Goal: Information Seeking & Learning: Learn about a topic

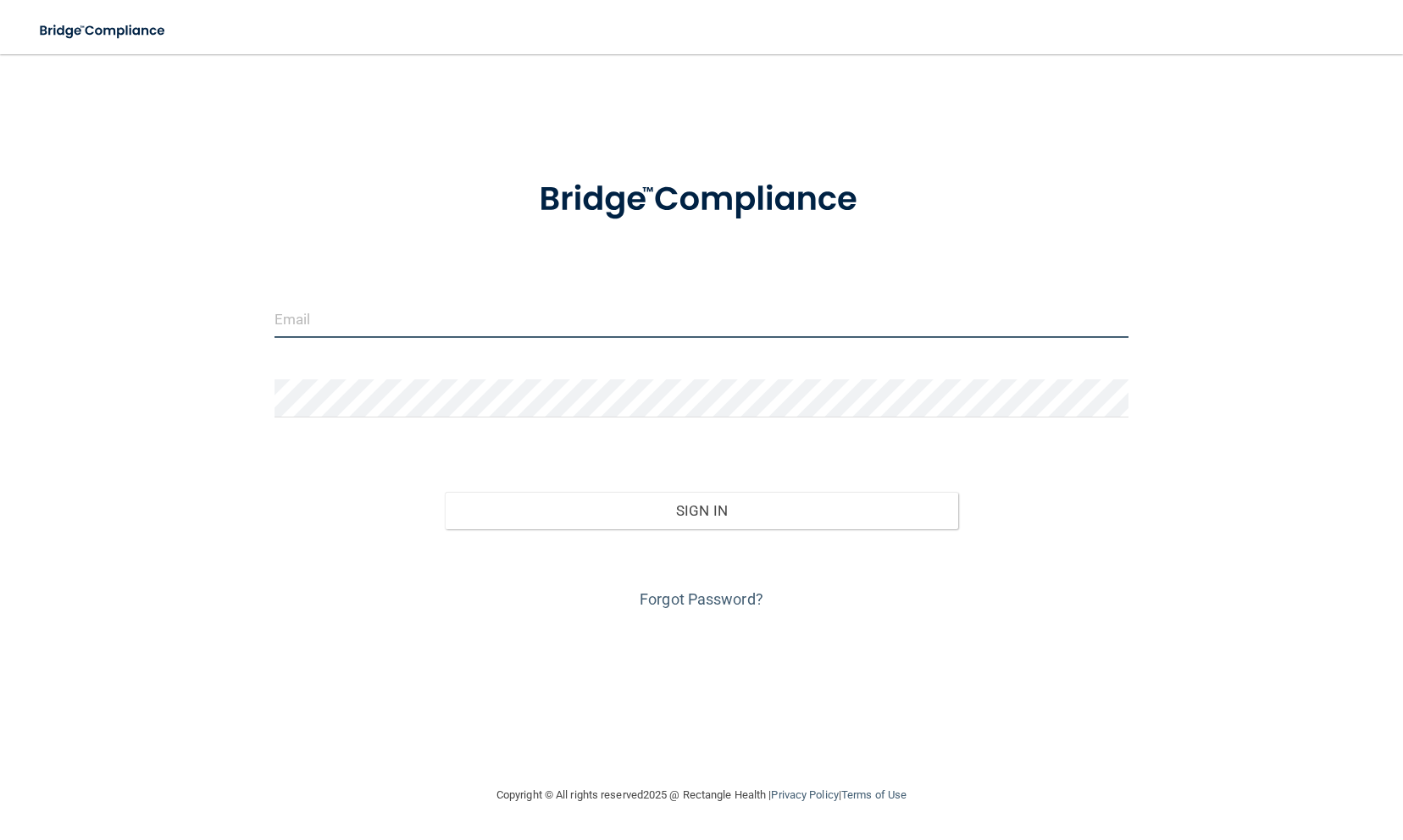
click at [615, 324] on input "email" at bounding box center [701, 318] width 855 height 38
type input "[EMAIL_ADDRESS][DOMAIN_NAME]"
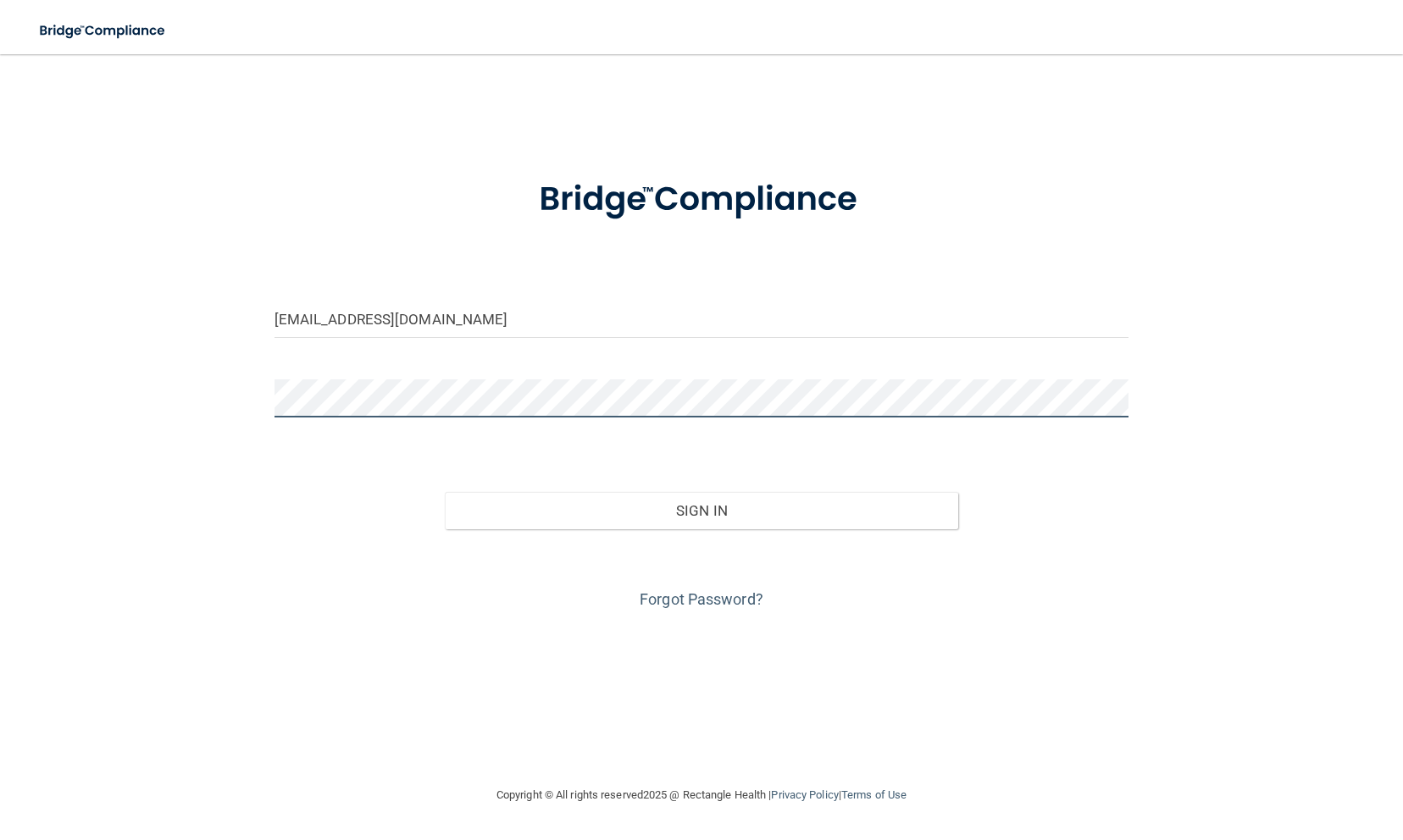
click at [445, 492] on button "Sign In" at bounding box center [701, 511] width 513 height 37
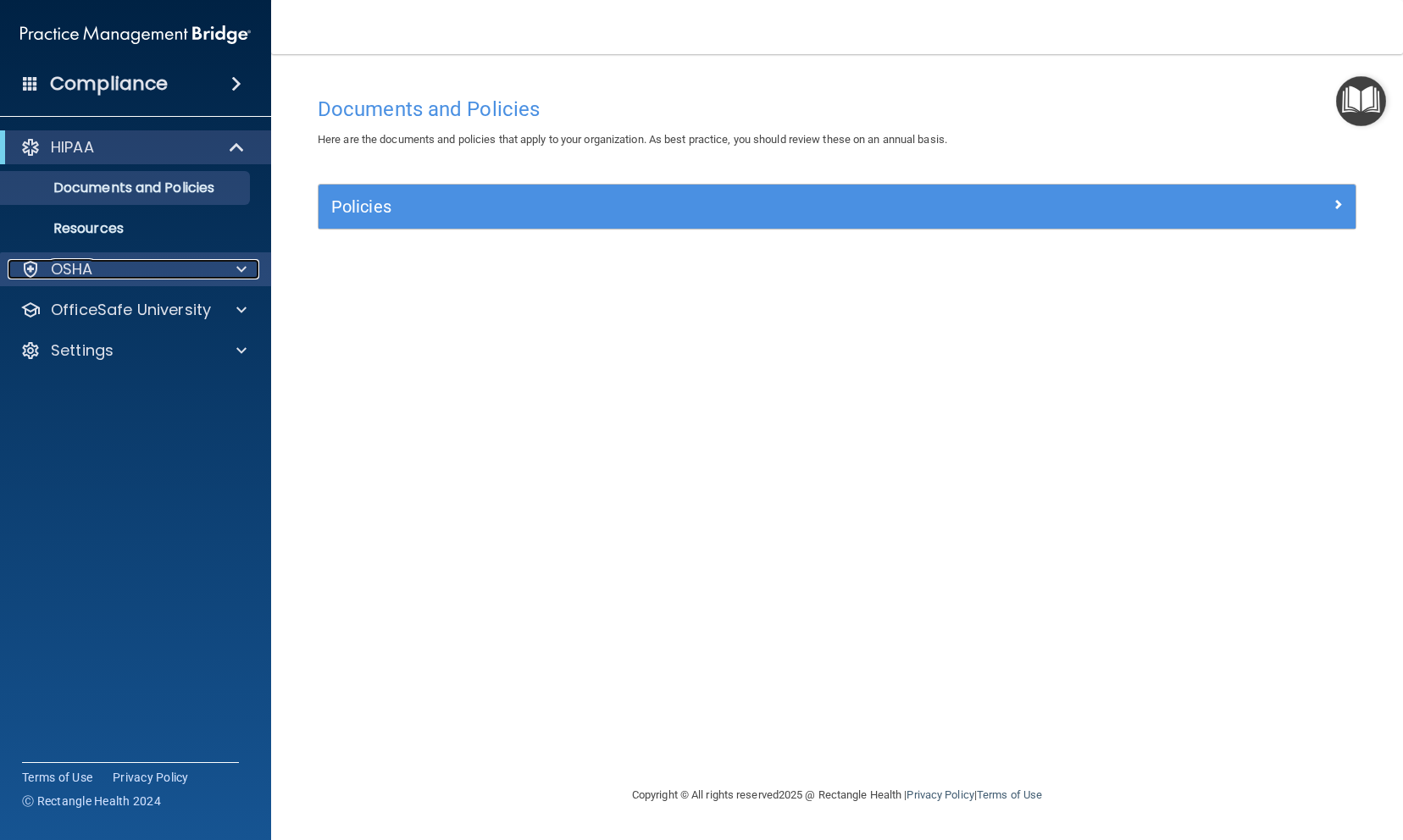
click at [136, 268] on div "OSHA" at bounding box center [112, 269] width 211 height 21
click at [132, 272] on div "OSHA" at bounding box center [112, 269] width 211 height 21
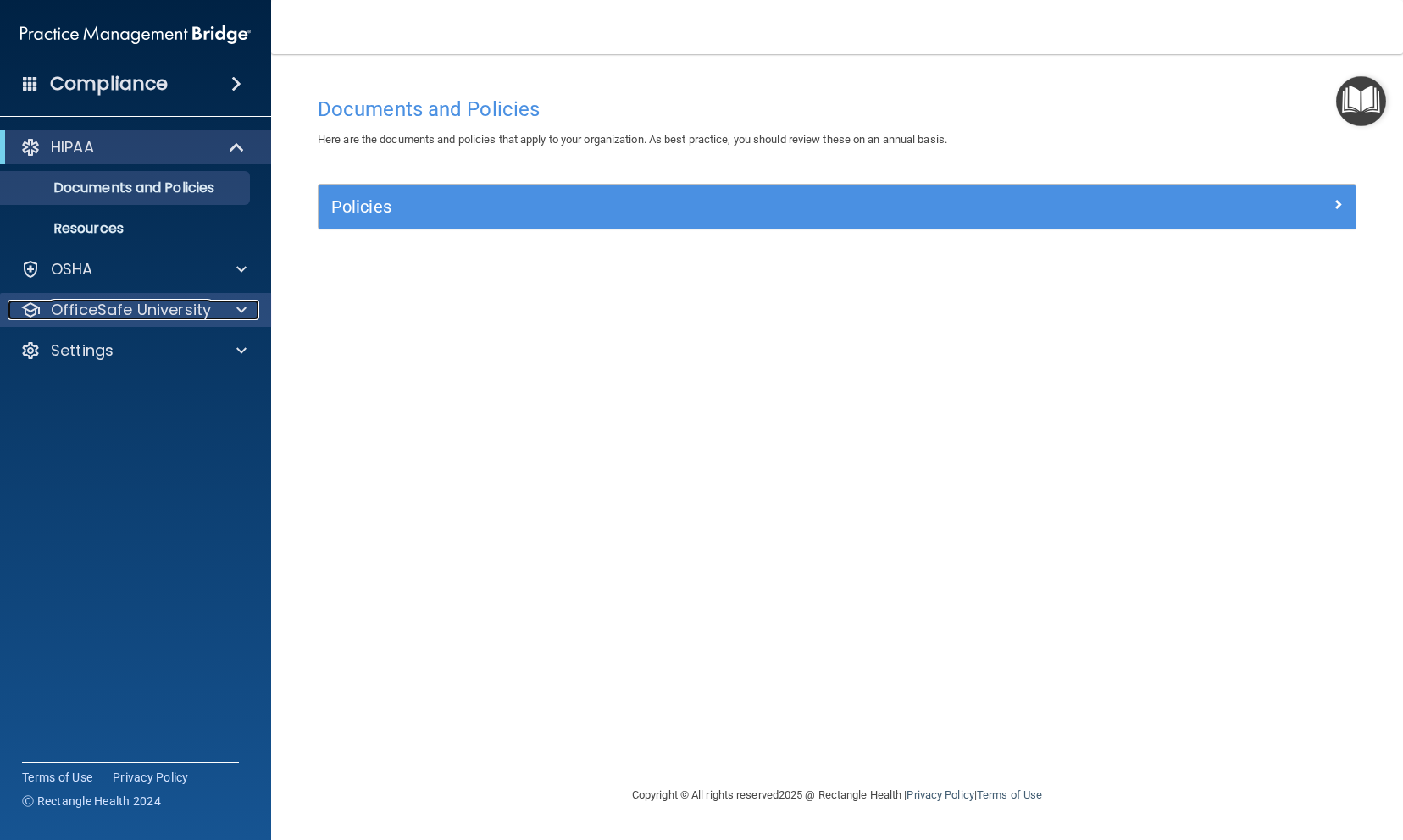
click at [131, 299] on p "OfficeSafe University" at bounding box center [130, 310] width 160 height 21
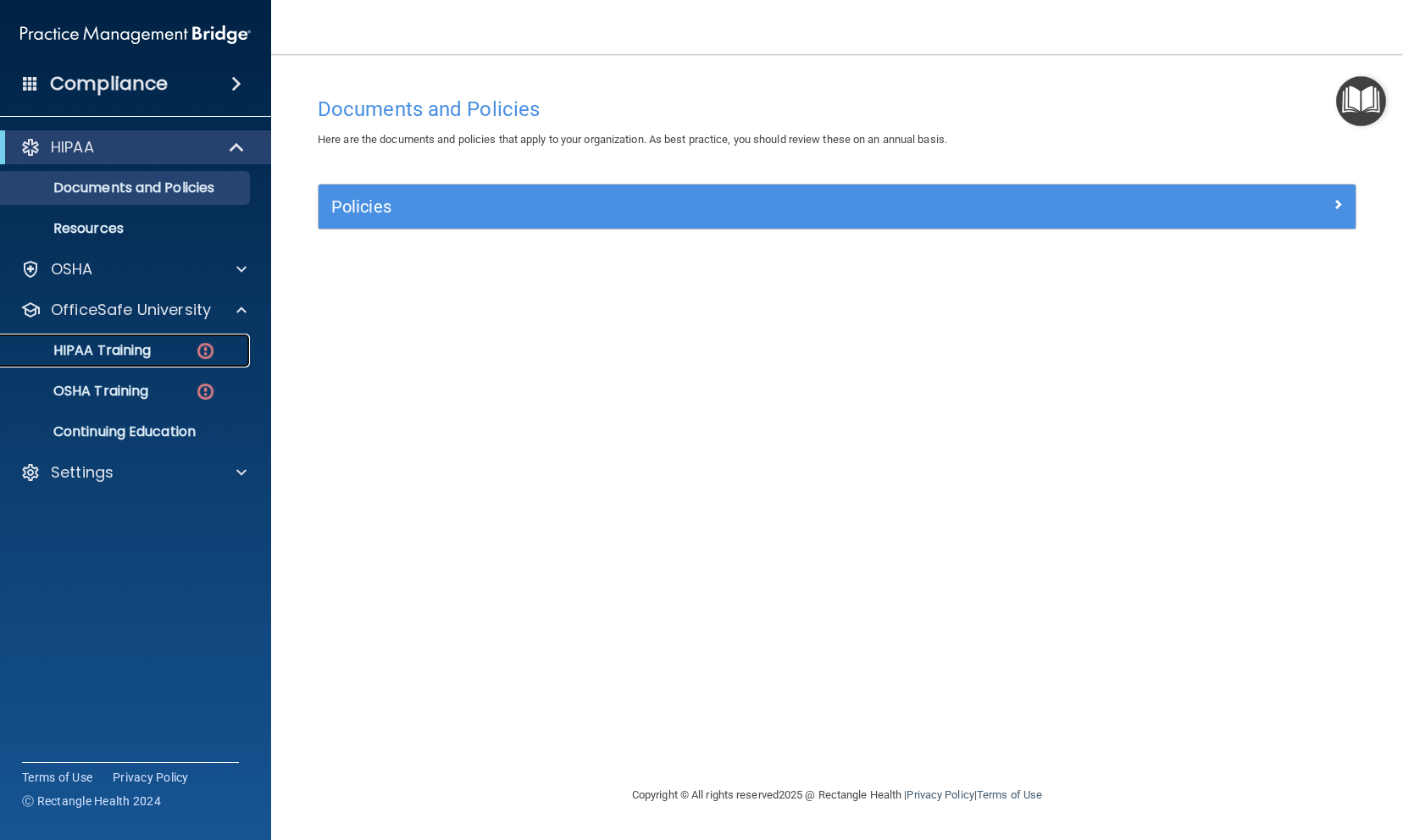
click at [125, 351] on p "HIPAA Training" at bounding box center [80, 351] width 139 height 17
